Goal: Task Accomplishment & Management: Use online tool/utility

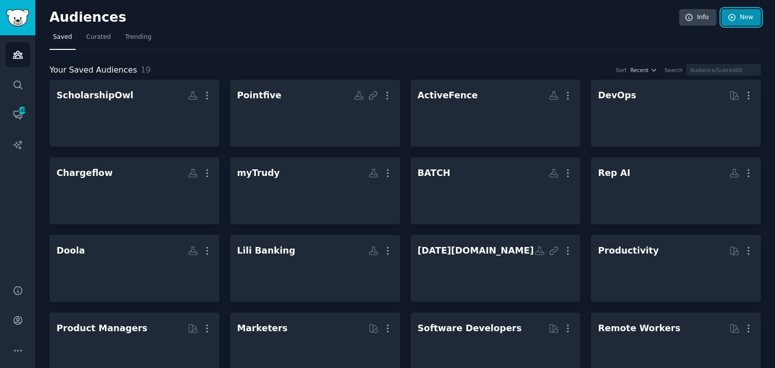
click at [749, 20] on link "New" at bounding box center [740, 17] width 39 height 17
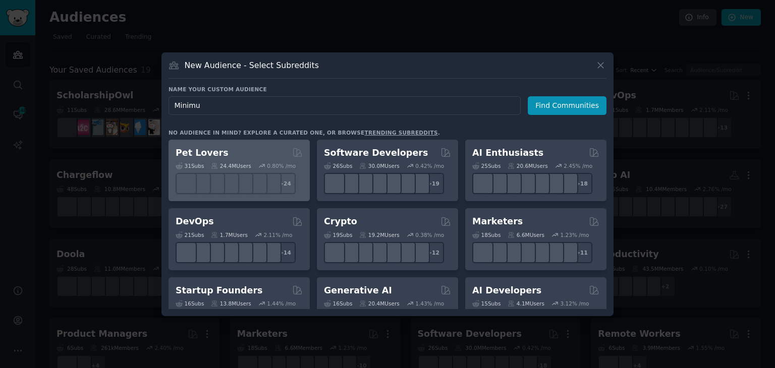
type input "Minimus"
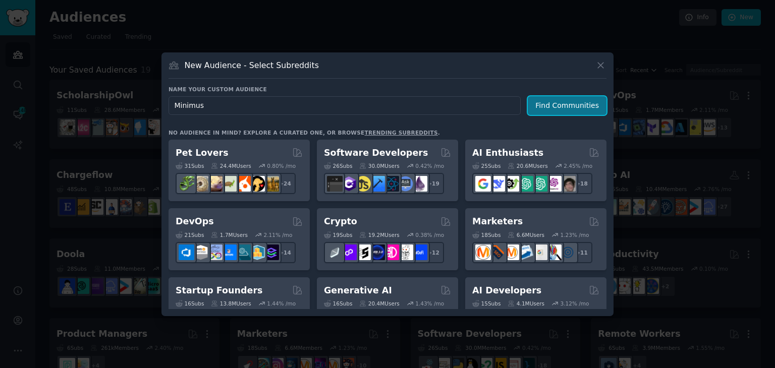
click at [577, 110] on button "Find Communities" at bounding box center [567, 105] width 79 height 19
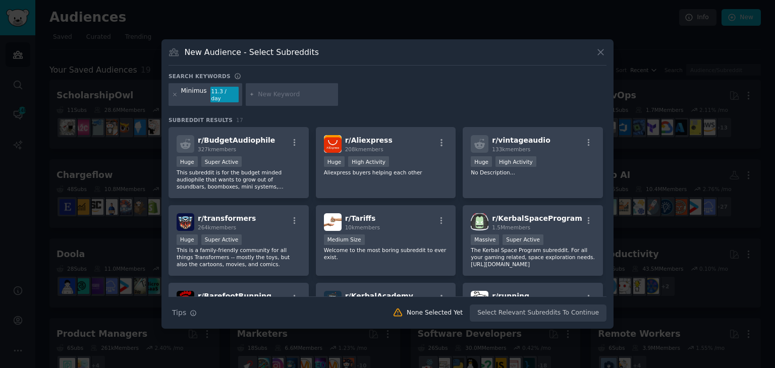
click at [311, 98] on input "text" at bounding box center [296, 94] width 77 height 9
type input "cybersecurity"
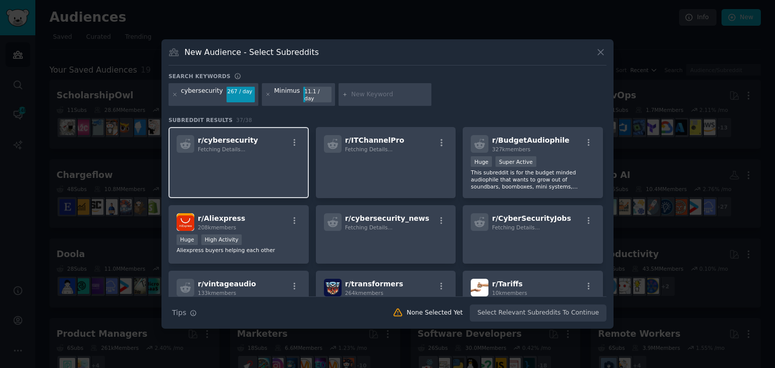
click at [228, 163] on p at bounding box center [239, 166] width 124 height 21
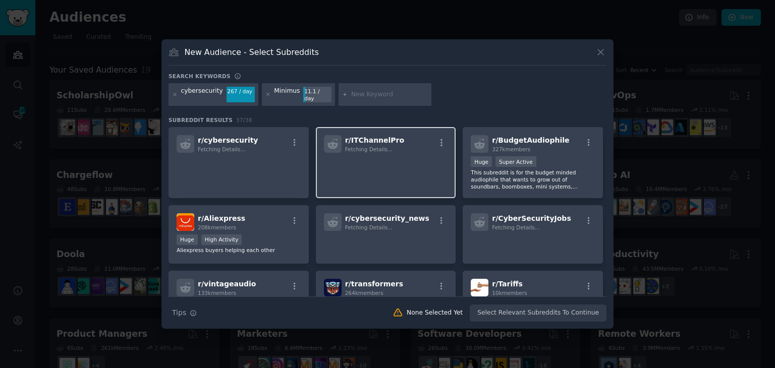
click at [366, 162] on p at bounding box center [386, 166] width 124 height 21
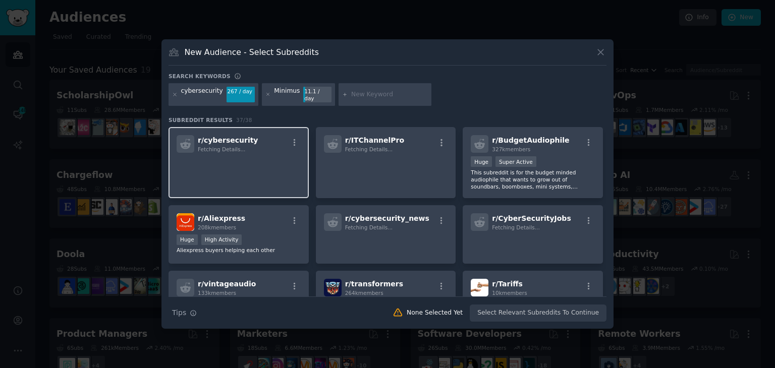
click at [219, 181] on div "r/ cybersecurity Fetching Details..." at bounding box center [238, 162] width 140 height 71
click at [375, 91] on input "text" at bounding box center [389, 94] width 77 height 9
type input "system administration"
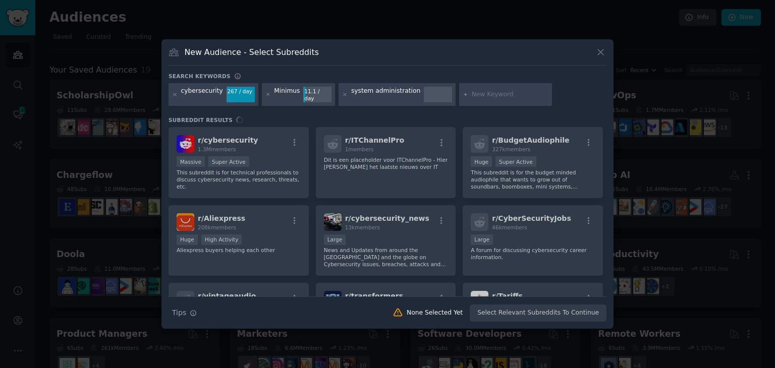
click at [260, 162] on div "r/ cybersecurity 1.3M members Massive Super Active This subreddit is for techni…" at bounding box center [387, 211] width 438 height 169
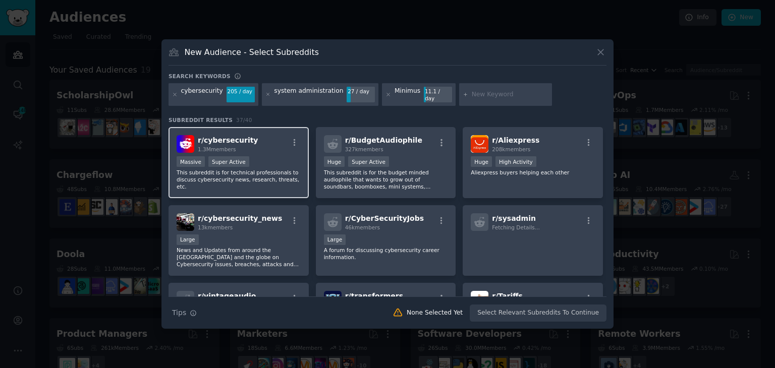
click at [241, 136] on span "r/ cybersecurity" at bounding box center [228, 140] width 61 height 8
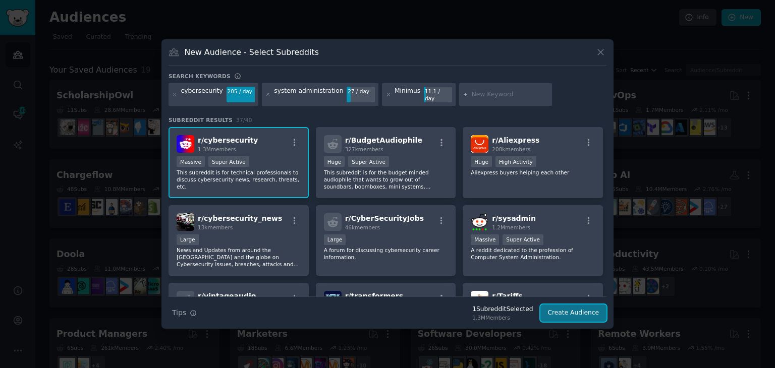
click at [581, 311] on button "Create Audience" at bounding box center [573, 313] width 67 height 17
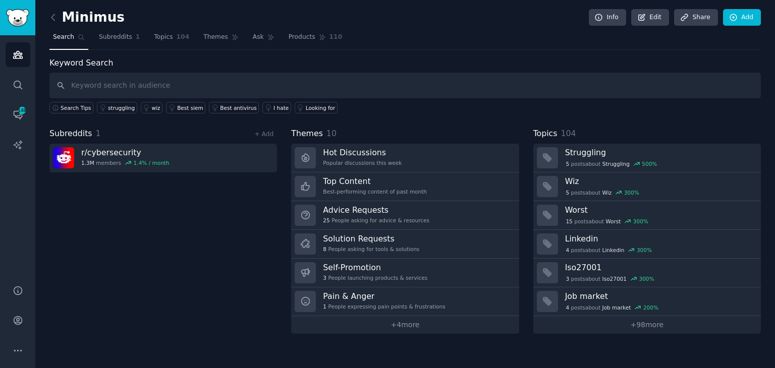
click at [173, 262] on div "Subreddits 1 + Add r/ cybersecurity 1.3M members 1.4 % / month" at bounding box center [162, 231] width 227 height 206
click at [112, 37] on span "Subreddits" at bounding box center [115, 37] width 33 height 9
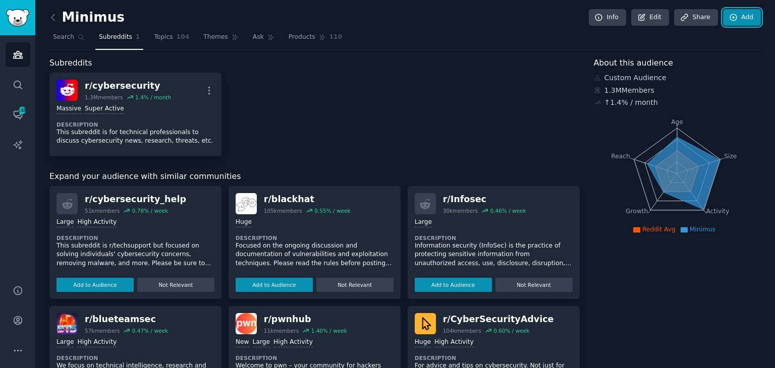
click at [739, 16] on link "Add" at bounding box center [742, 17] width 38 height 17
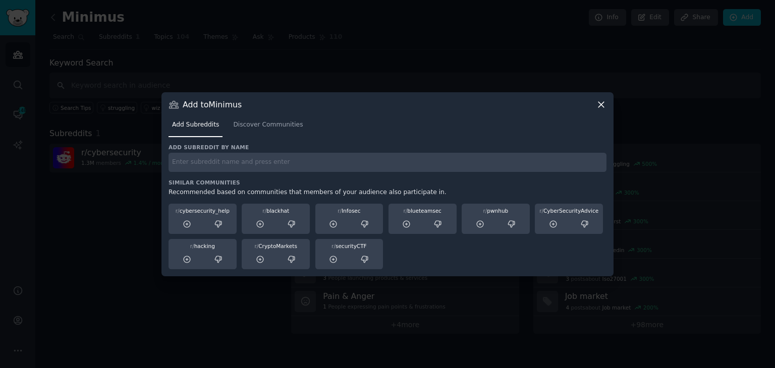
click at [390, 147] on h3 "Add subreddit by name" at bounding box center [387, 147] width 438 height 7
click at [337, 159] on input "text" at bounding box center [387, 163] width 438 height 20
type input "netsec"
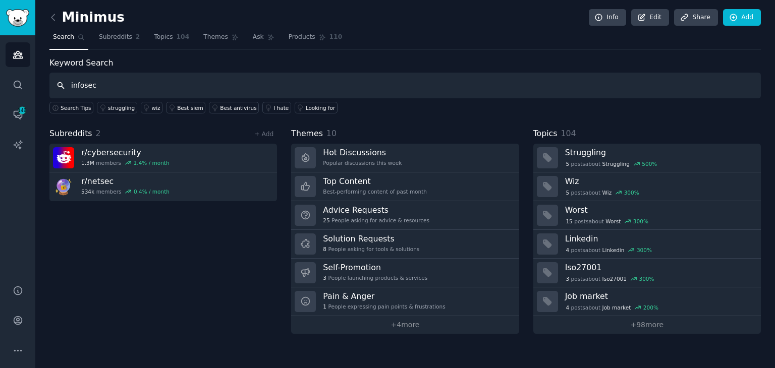
type input "infosec"
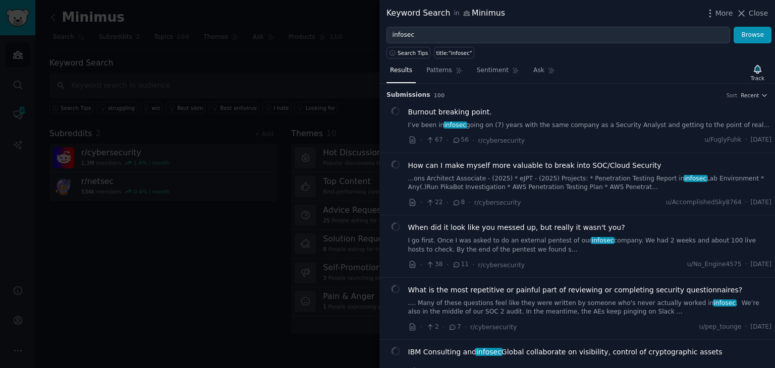
click at [217, 276] on div at bounding box center [387, 184] width 775 height 368
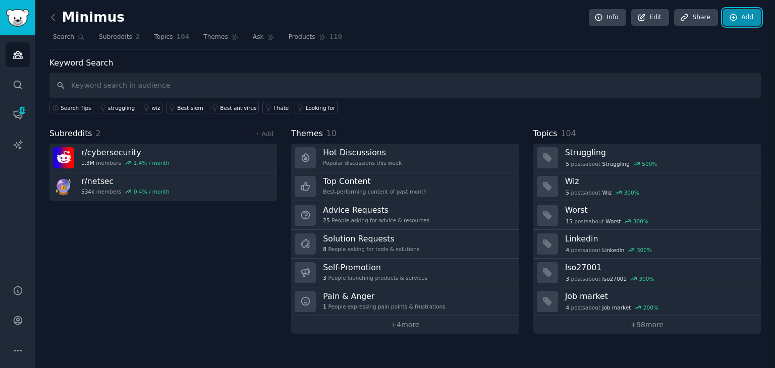
click at [748, 15] on link "Add" at bounding box center [742, 17] width 38 height 17
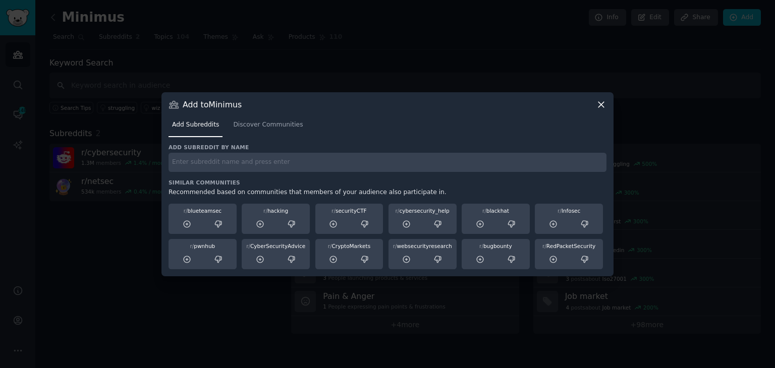
click at [267, 169] on input "text" at bounding box center [387, 163] width 438 height 20
type input "infosec"
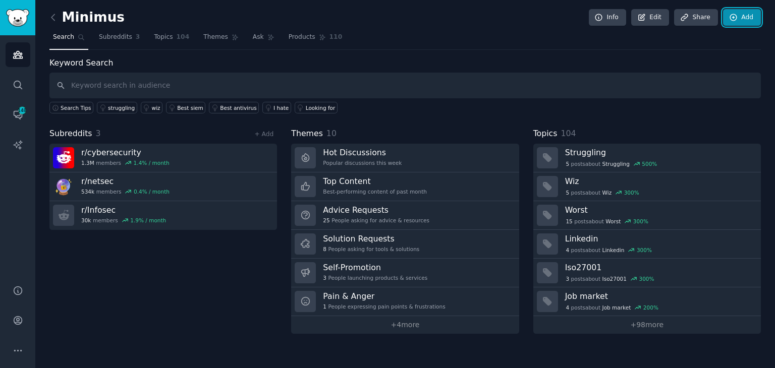
click at [744, 23] on link "Add" at bounding box center [742, 17] width 38 height 17
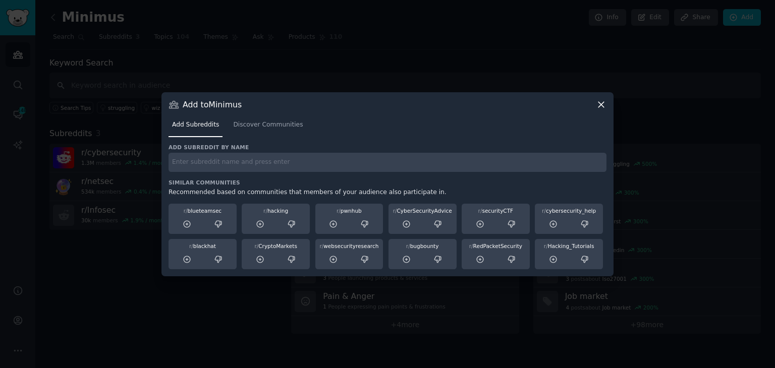
click at [310, 154] on input "text" at bounding box center [387, 163] width 438 height 20
type input "sysadmin"
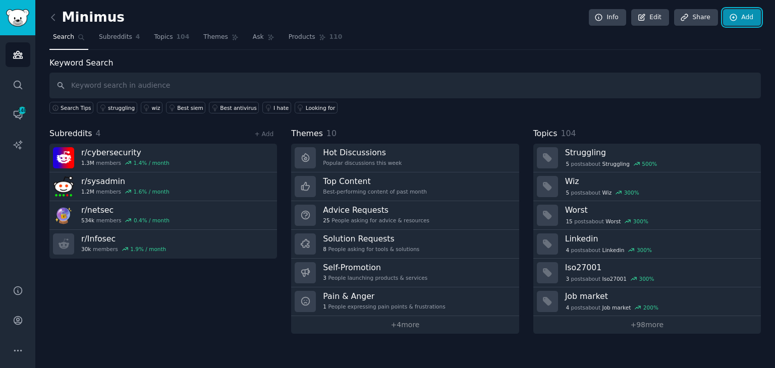
click at [742, 18] on link "Add" at bounding box center [742, 17] width 38 height 17
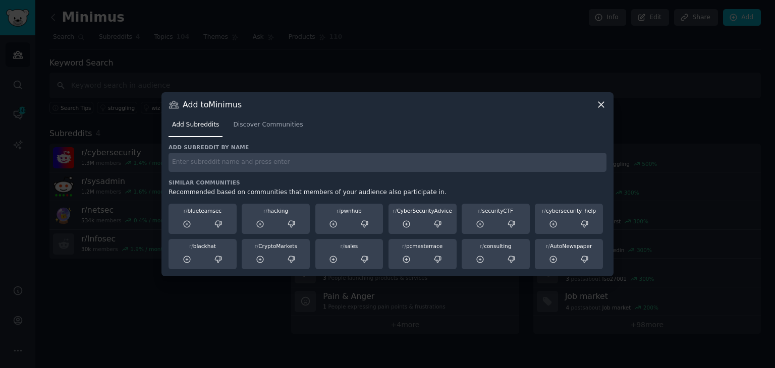
click at [312, 165] on input "text" at bounding box center [387, 163] width 438 height 20
type input "selfhosted"
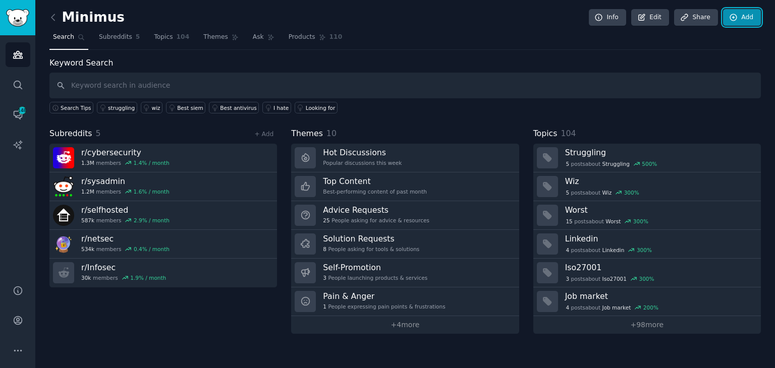
click at [747, 24] on link "Add" at bounding box center [742, 17] width 38 height 17
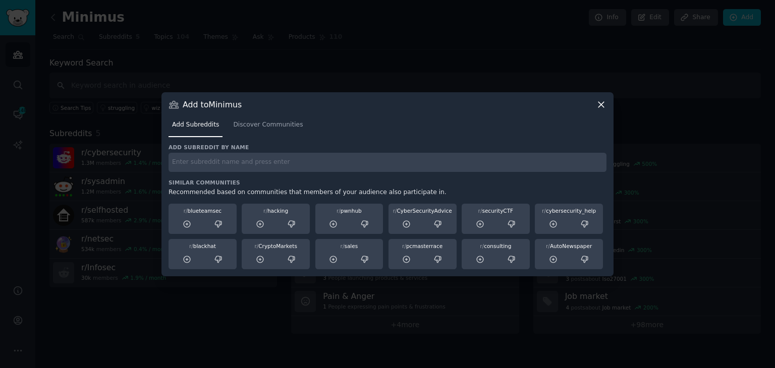
click at [327, 153] on input "text" at bounding box center [387, 163] width 438 height 20
type input "aws"
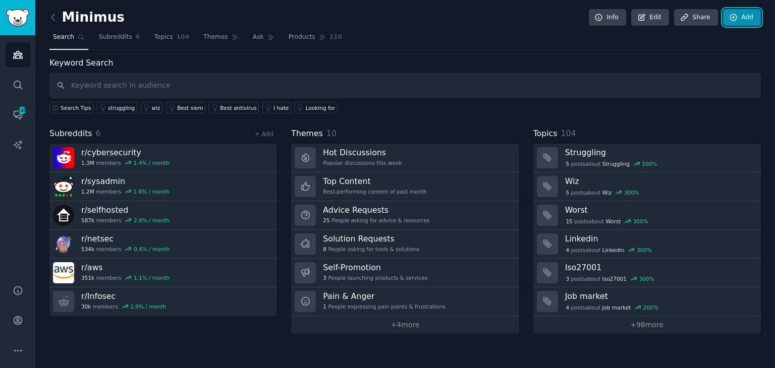
click at [737, 14] on icon at bounding box center [733, 17] width 9 height 9
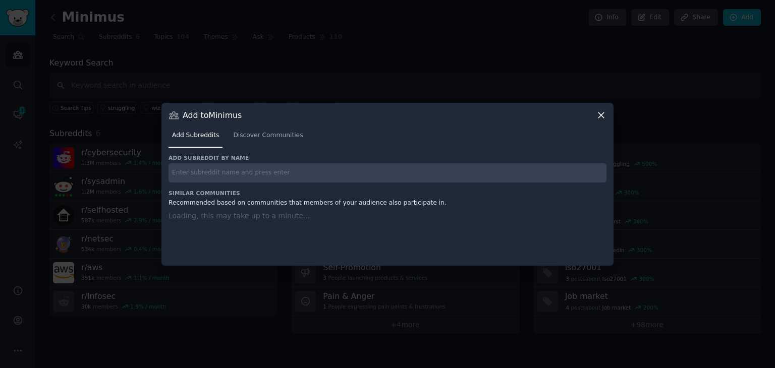
click at [268, 173] on div "Add subreddit by name Similar Communities Recommended based on communities that…" at bounding box center [387, 203] width 438 height 99
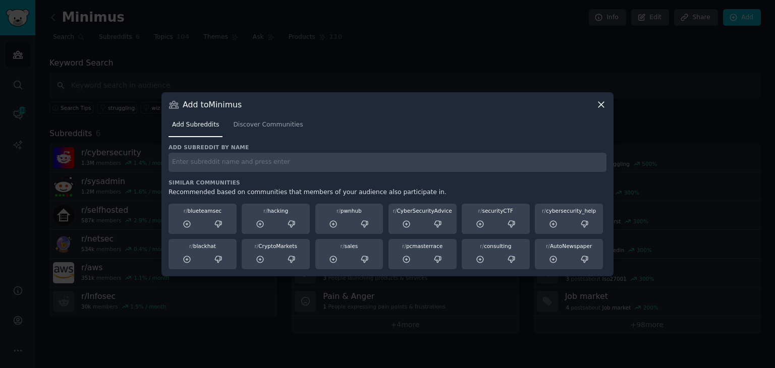
click at [248, 161] on input "text" at bounding box center [387, 163] width 438 height 20
type input "azure"
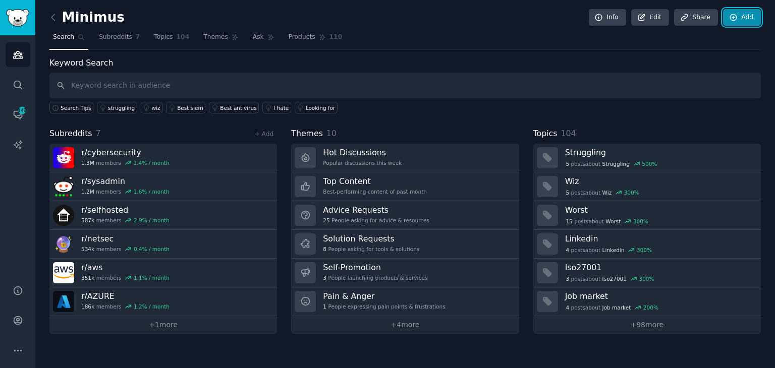
click at [740, 18] on link "Add" at bounding box center [742, 17] width 38 height 17
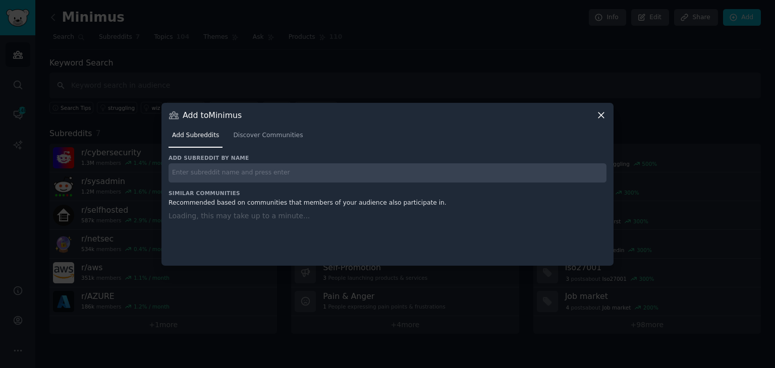
click at [243, 174] on input "text" at bounding box center [387, 173] width 438 height 20
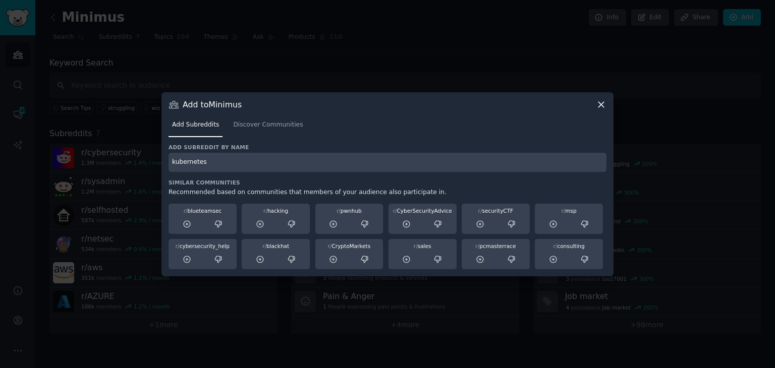
type input "kubernetes"
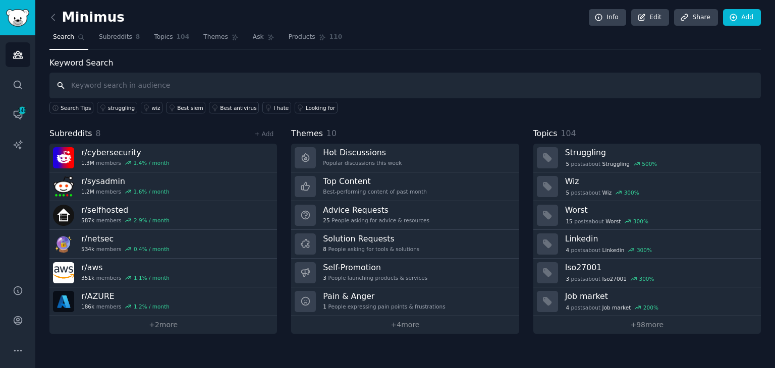
click at [206, 85] on input "text" at bounding box center [404, 86] width 711 height 26
click at [744, 20] on link "Add" at bounding box center [742, 17] width 38 height 17
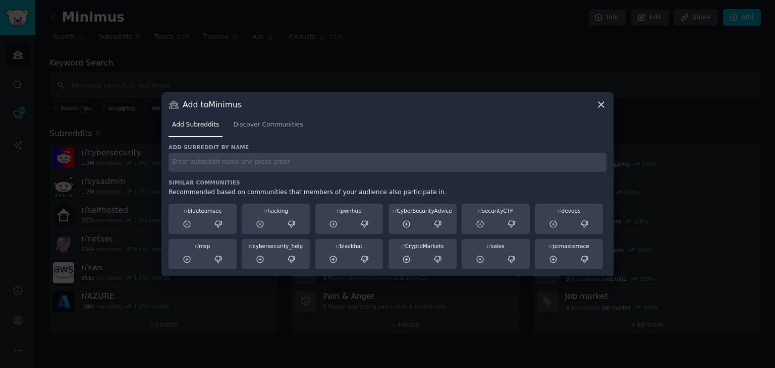
click at [272, 153] on input "text" at bounding box center [387, 163] width 438 height 20
type input "nistcontrols"
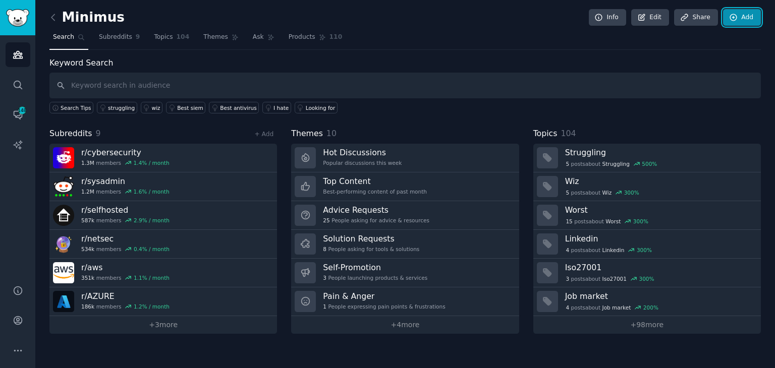
click at [740, 18] on link "Add" at bounding box center [742, 17] width 38 height 17
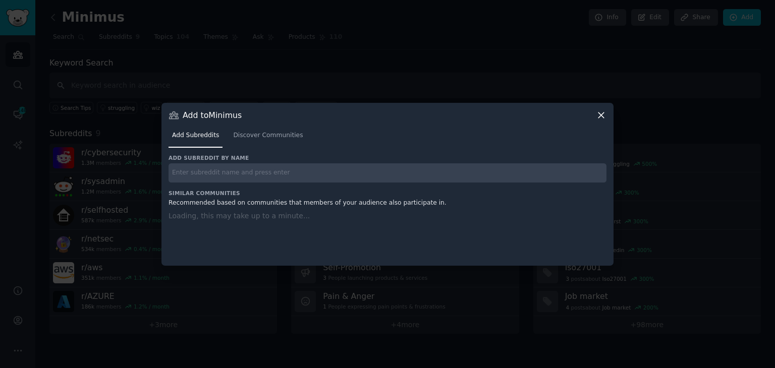
click at [254, 174] on input "text" at bounding box center [387, 173] width 438 height 20
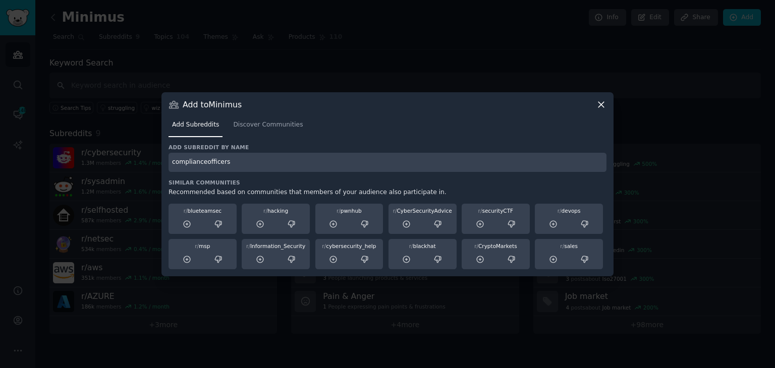
type input "complianceofficers"
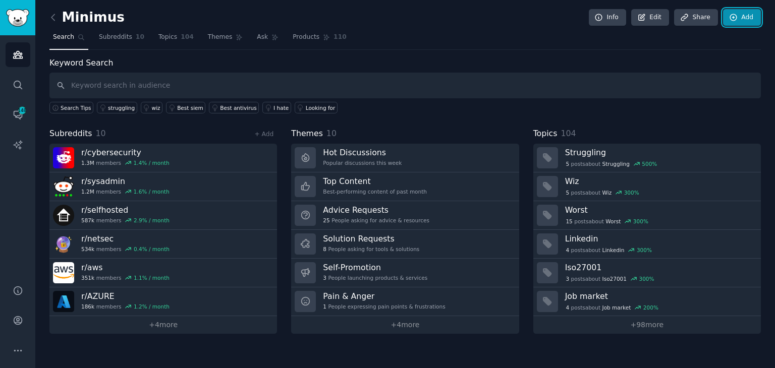
click at [734, 21] on icon at bounding box center [733, 17] width 9 height 9
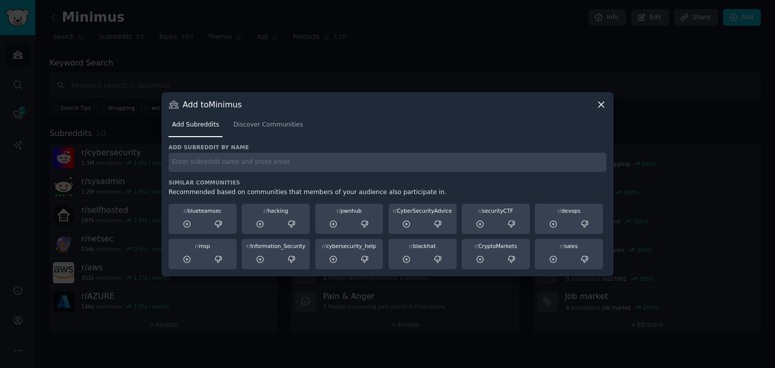
click at [299, 162] on input "text" at bounding box center [387, 163] width 438 height 20
type input "securitycareeradvice"
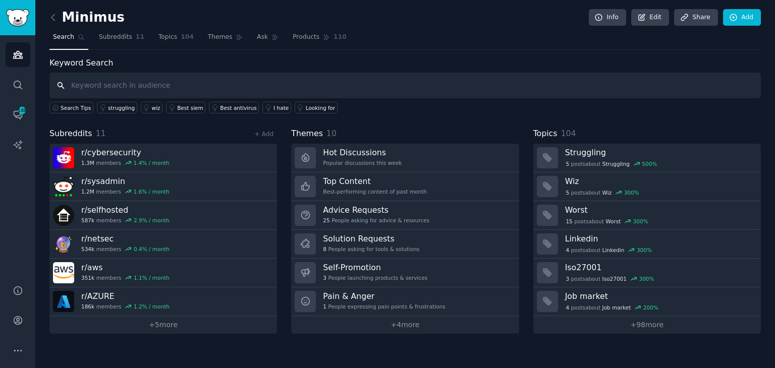
click at [78, 85] on input "text" at bounding box center [404, 86] width 711 height 26
type input "programming"
click at [744, 14] on link "Add" at bounding box center [742, 17] width 38 height 17
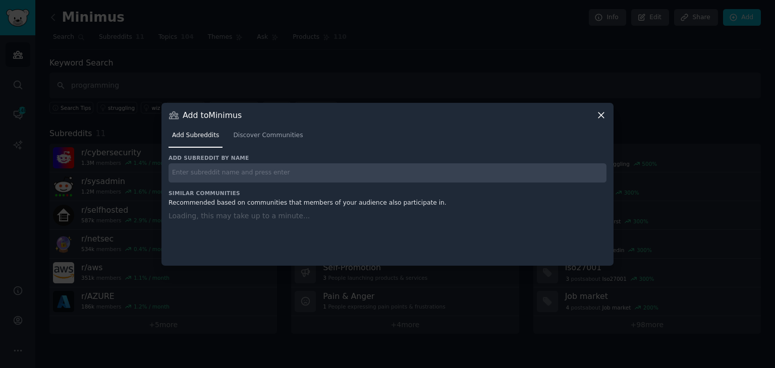
click at [256, 169] on input "text" at bounding box center [387, 173] width 438 height 20
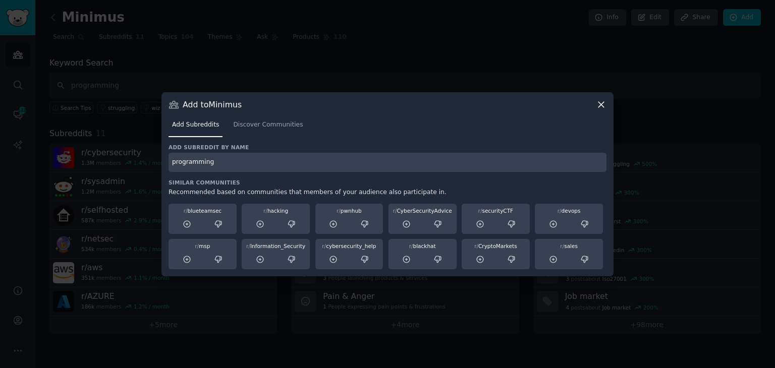
type input "programming"
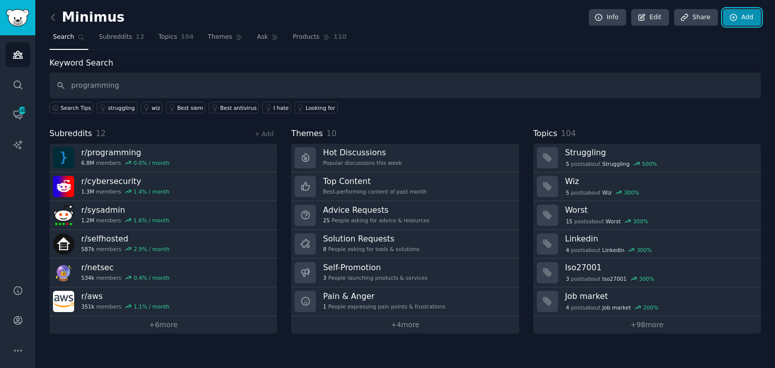
click at [750, 22] on link "Add" at bounding box center [742, 17] width 38 height 17
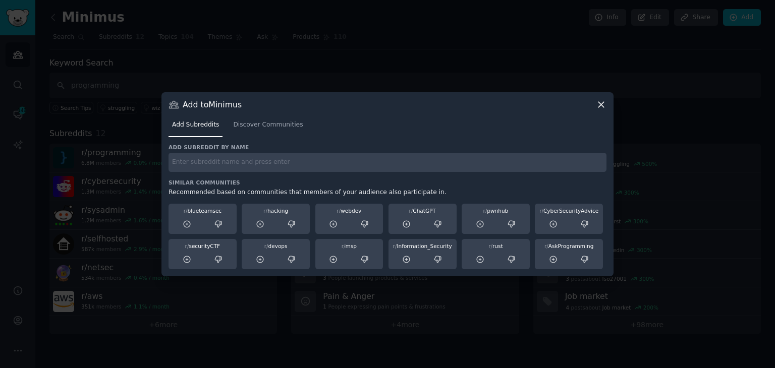
click at [234, 169] on input "text" at bounding box center [387, 163] width 438 height 20
type input "python"
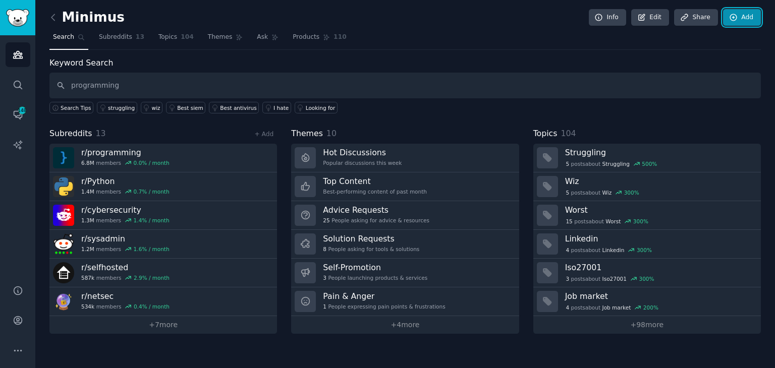
click at [732, 16] on icon at bounding box center [733, 17] width 9 height 9
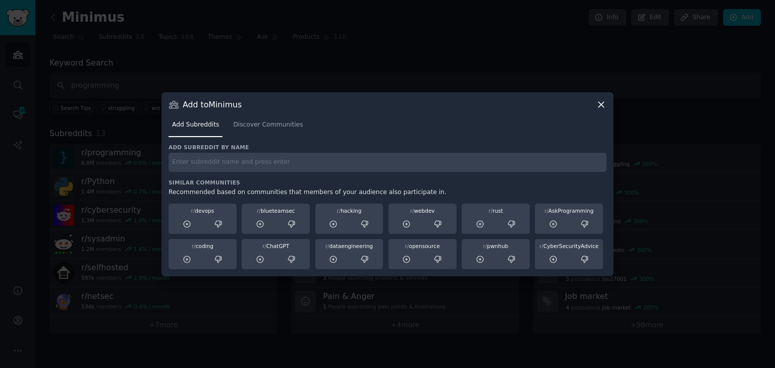
click at [259, 163] on input "text" at bounding box center [387, 163] width 438 height 20
type input "golang"
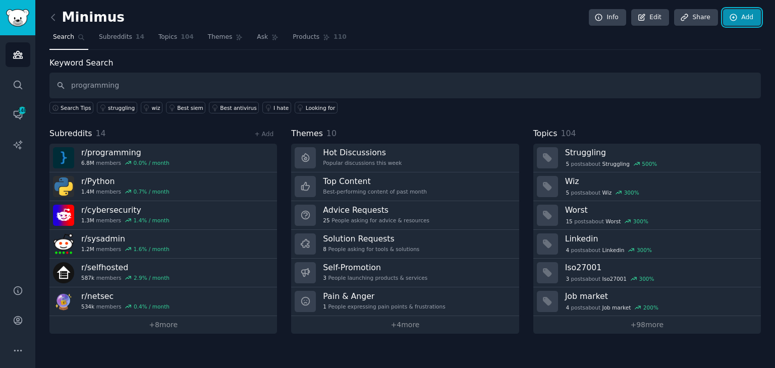
click at [742, 16] on link "Add" at bounding box center [742, 17] width 38 height 17
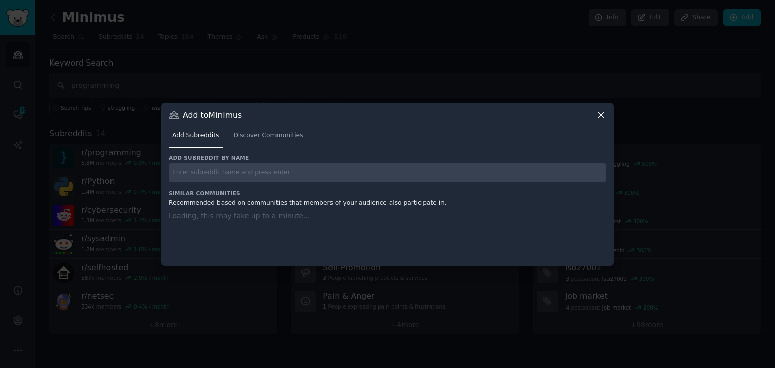
click at [289, 174] on input "text" at bounding box center [387, 173] width 438 height 20
type input "node"
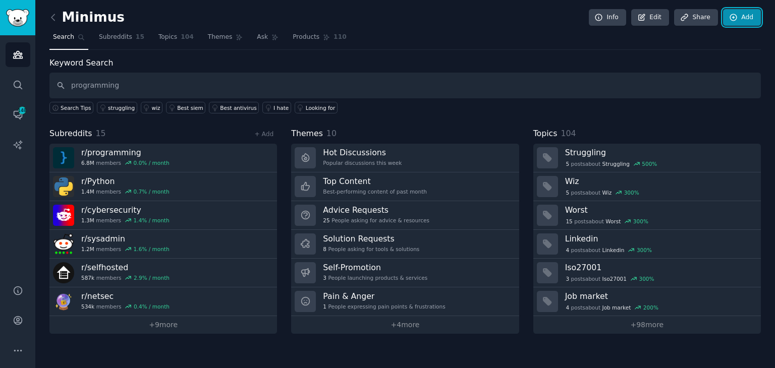
click at [746, 17] on link "Add" at bounding box center [742, 17] width 38 height 17
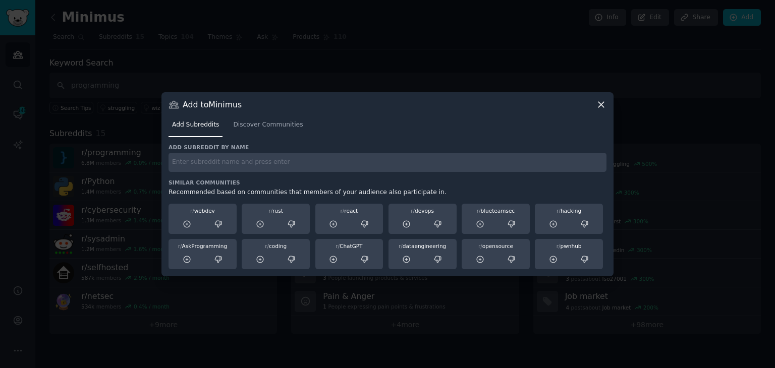
click at [420, 160] on input "text" at bounding box center [387, 163] width 438 height 20
type input "ycombinator"
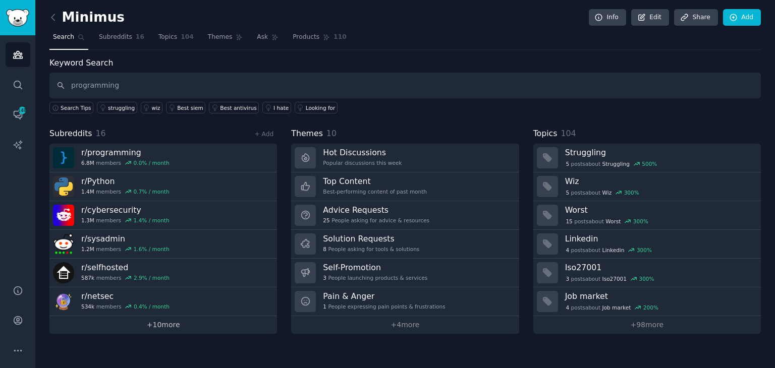
click at [182, 329] on link "+ 10 more" at bounding box center [162, 325] width 227 height 18
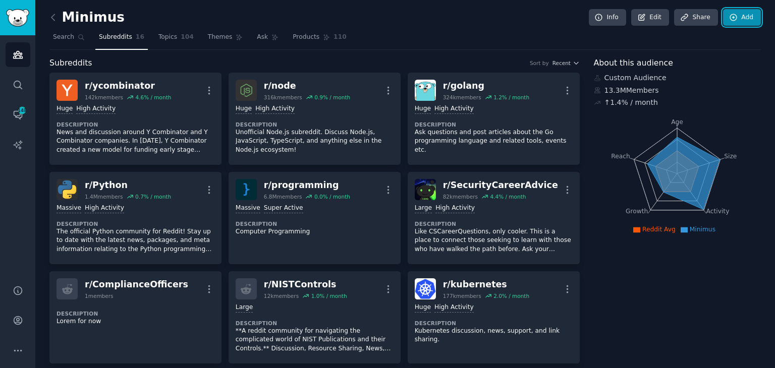
click at [742, 24] on link "Add" at bounding box center [742, 17] width 38 height 17
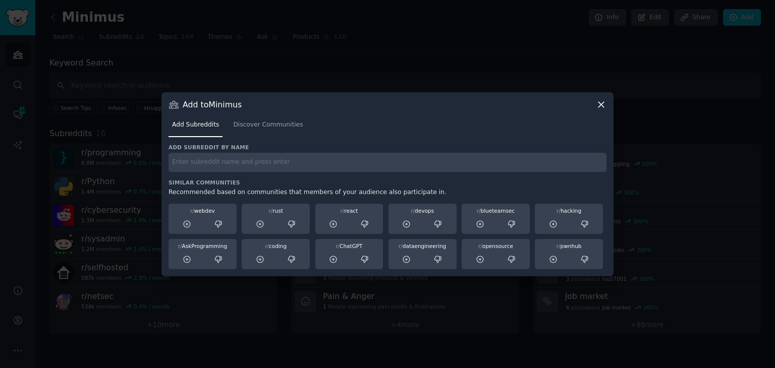
click at [248, 160] on input "text" at bounding box center [387, 163] width 438 height 20
type input "docker"
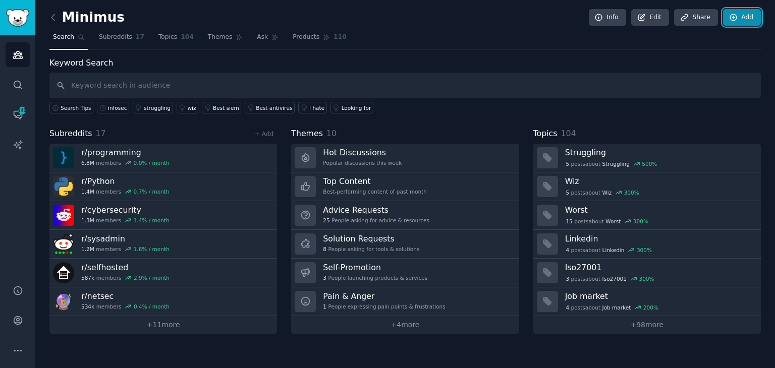
click at [743, 21] on link "Add" at bounding box center [742, 17] width 38 height 17
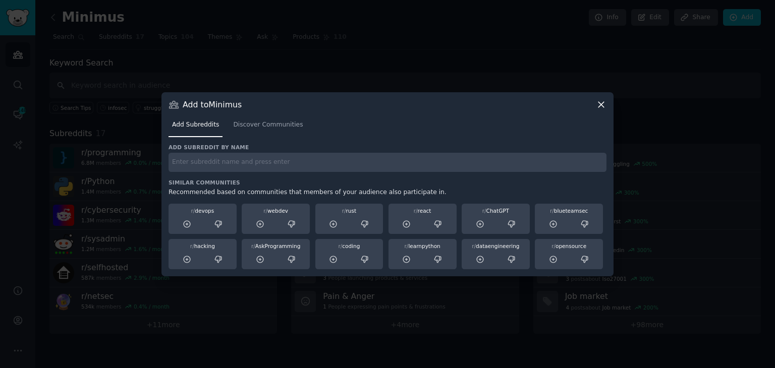
click at [290, 159] on input "text" at bounding box center [387, 163] width 438 height 20
type input "devops"
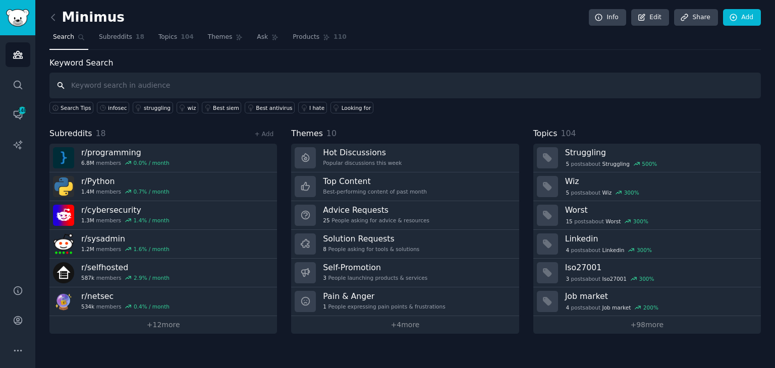
click at [242, 82] on input "text" at bounding box center [404, 86] width 711 height 26
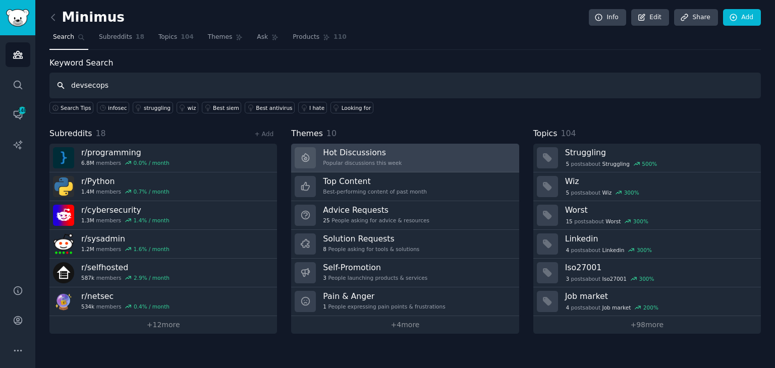
type input "devsecops"
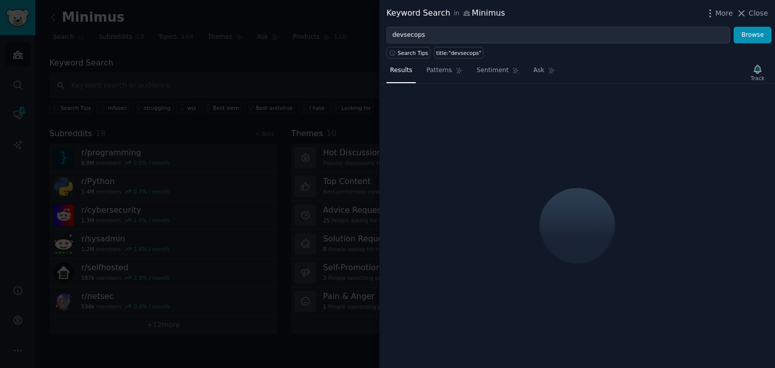
click at [296, 191] on div at bounding box center [387, 184] width 775 height 368
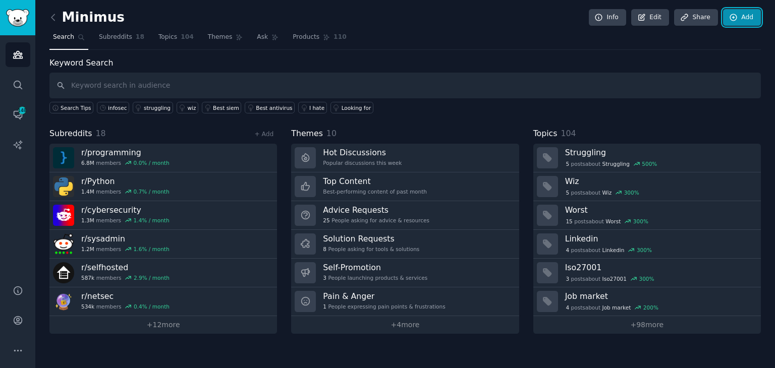
click at [737, 20] on icon at bounding box center [733, 17] width 9 height 9
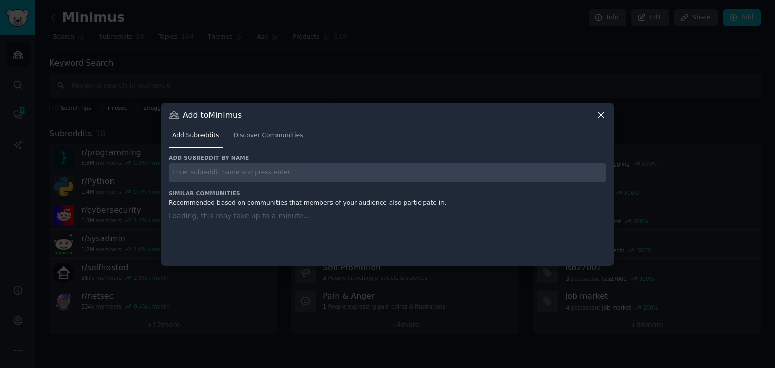
click at [295, 173] on input "text" at bounding box center [387, 173] width 438 height 20
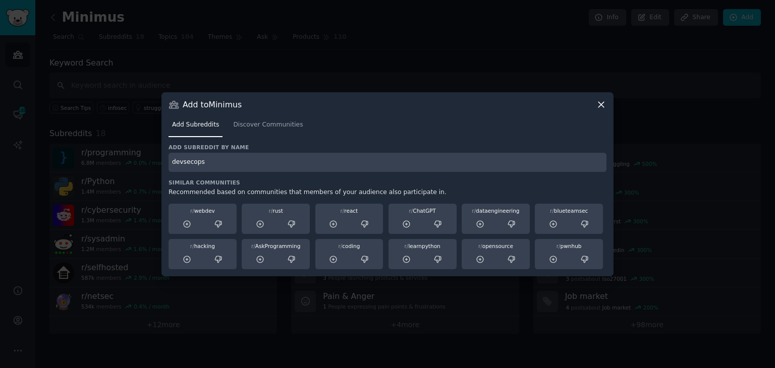
type input "devsecops"
